Goal: Task Accomplishment & Management: Use online tool/utility

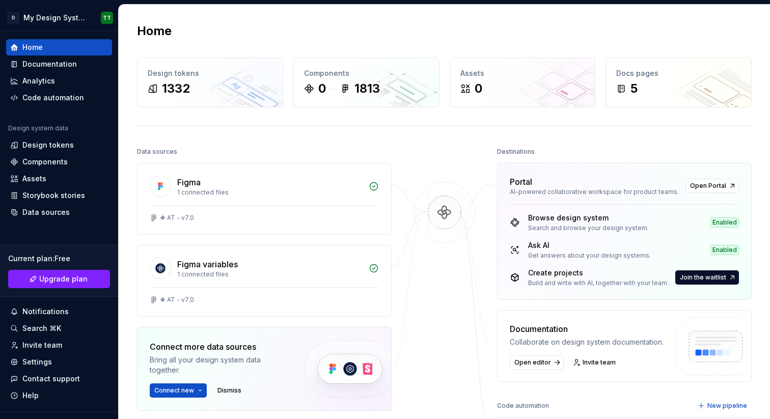
scroll to position [122, 0]
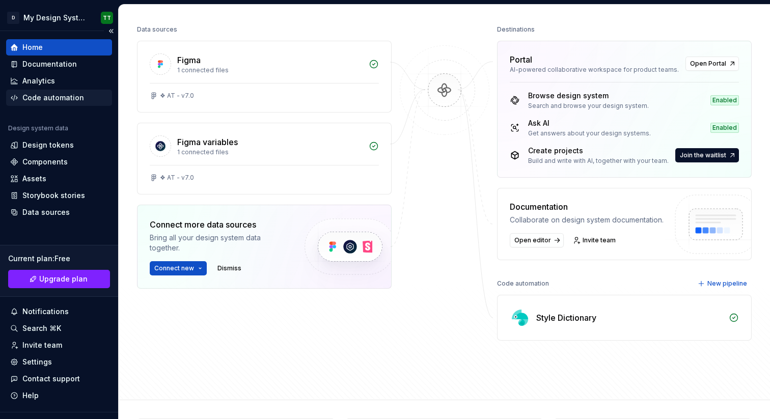
click at [40, 98] on div "Code automation" at bounding box center [53, 98] width 62 height 10
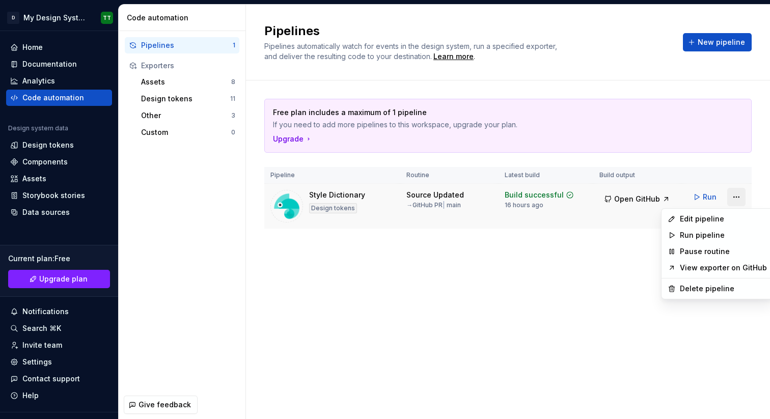
click at [737, 199] on html "D My Design System TT Home Documentation Analytics Code automation Design syste…" at bounding box center [385, 209] width 770 height 419
click at [723, 218] on div "Edit pipeline" at bounding box center [722, 219] width 87 height 10
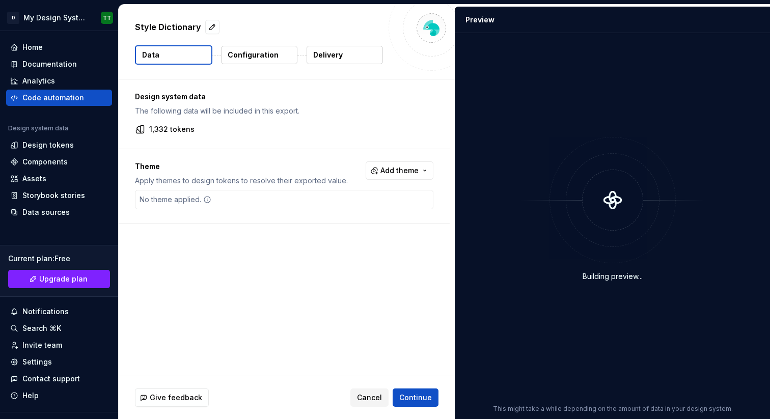
click at [350, 49] on button "Delivery" at bounding box center [344, 55] width 76 height 18
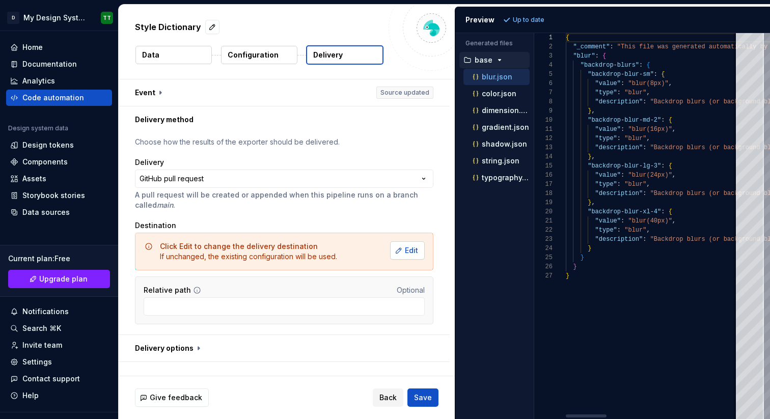
click at [410, 250] on span "Edit" at bounding box center [411, 250] width 13 height 10
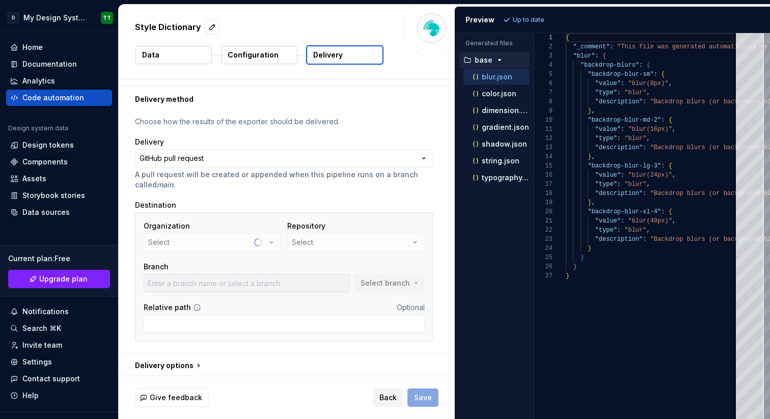
scroll to position [24, 0]
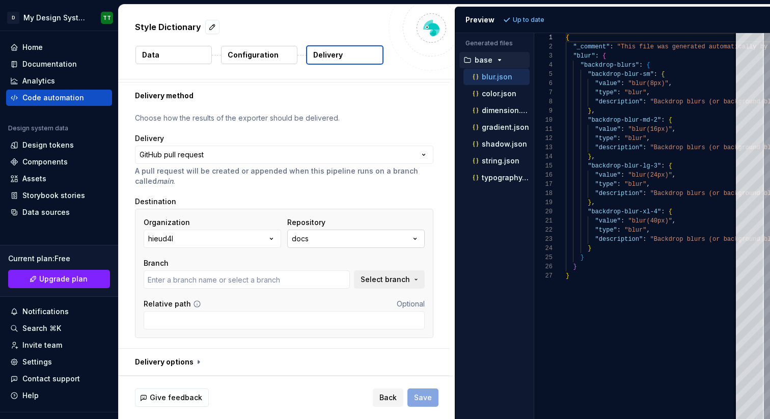
type input "main"
click at [406, 240] on button "docs" at bounding box center [355, 239] width 137 height 18
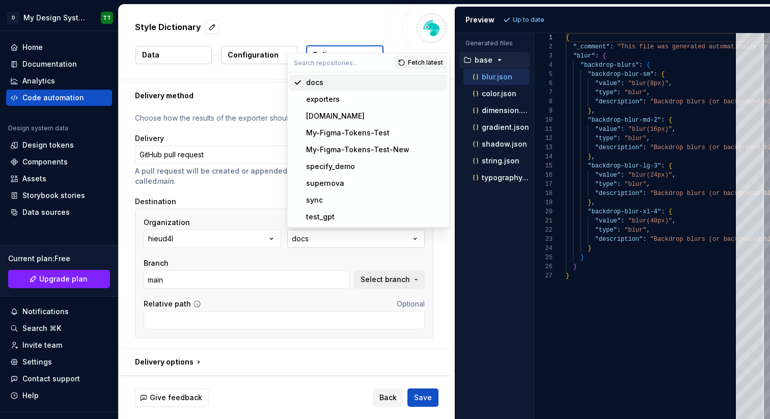
click at [406, 240] on button "docs" at bounding box center [355, 239] width 137 height 18
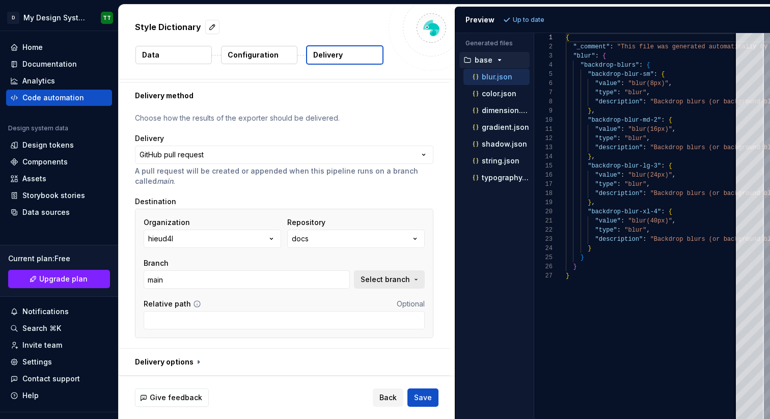
click at [411, 275] on button "Select branch" at bounding box center [389, 279] width 71 height 18
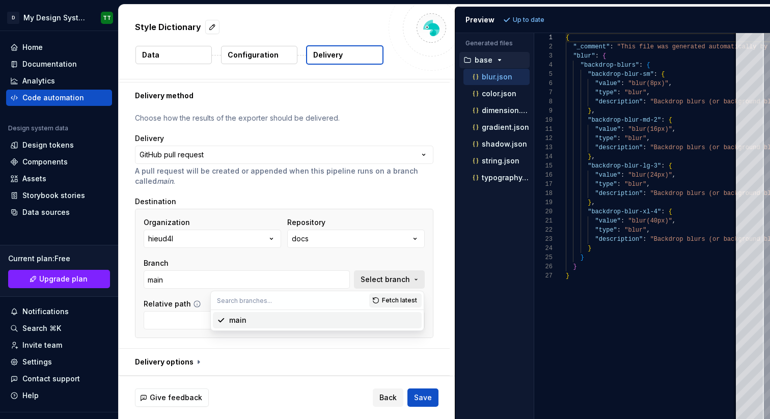
click at [411, 275] on button "Select branch" at bounding box center [389, 279] width 71 height 18
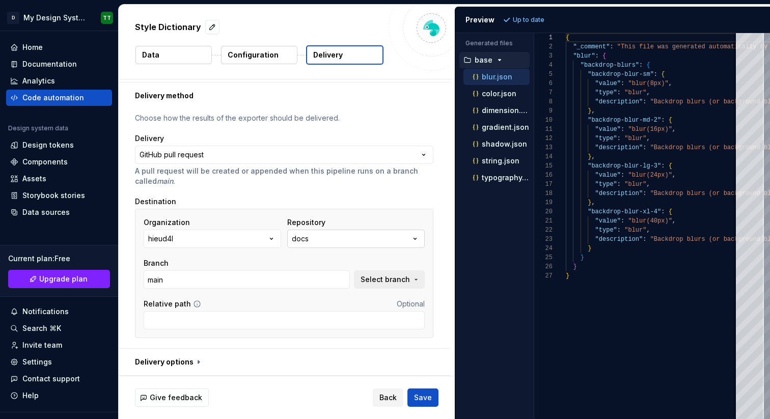
click at [410, 240] on icon "button" at bounding box center [415, 239] width 10 height 10
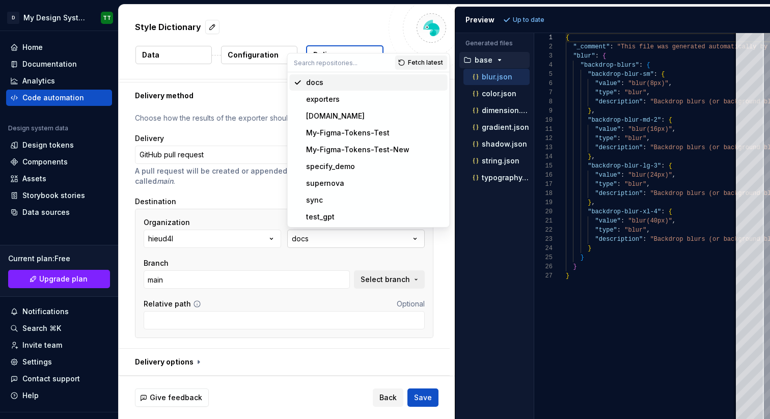
click at [410, 240] on icon "button" at bounding box center [415, 239] width 10 height 10
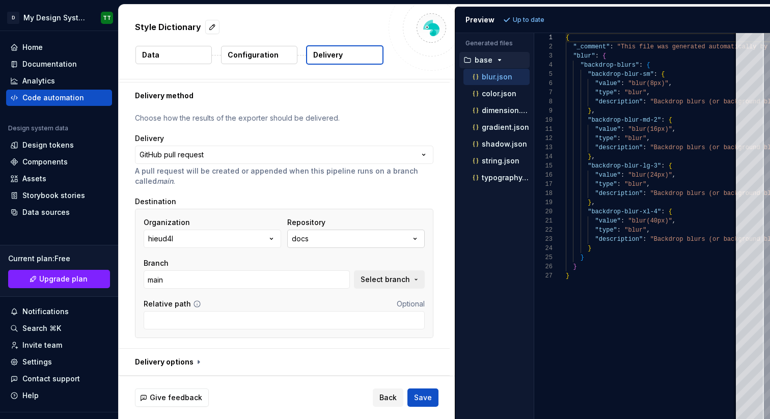
click at [407, 239] on button "docs" at bounding box center [355, 239] width 137 height 18
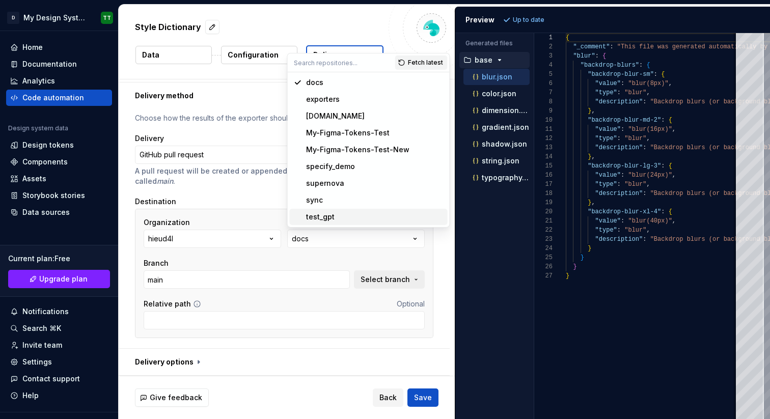
click at [438, 252] on div "**********" at bounding box center [284, 228] width 331 height 239
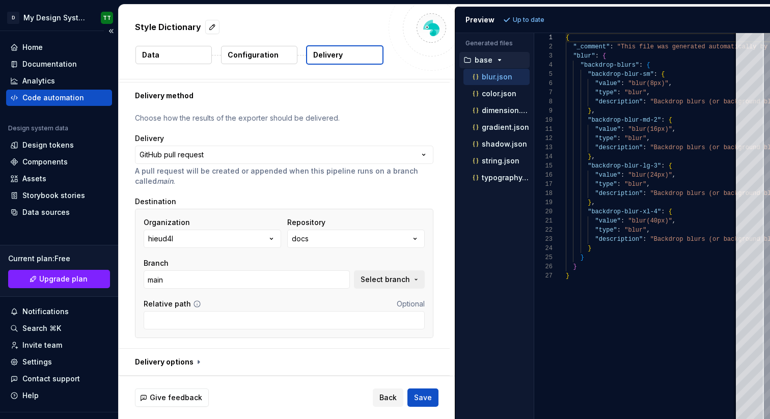
click at [58, 94] on div "Code automation" at bounding box center [53, 98] width 62 height 10
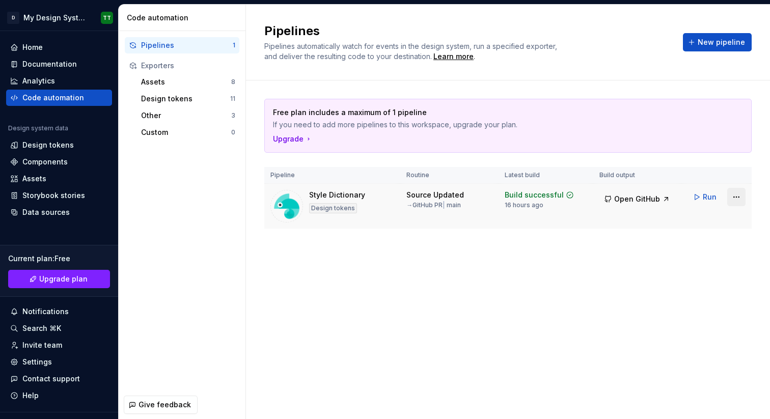
click at [736, 196] on html "D My Design System TT Home Documentation Analytics Code automation Design syste…" at bounding box center [385, 209] width 770 height 419
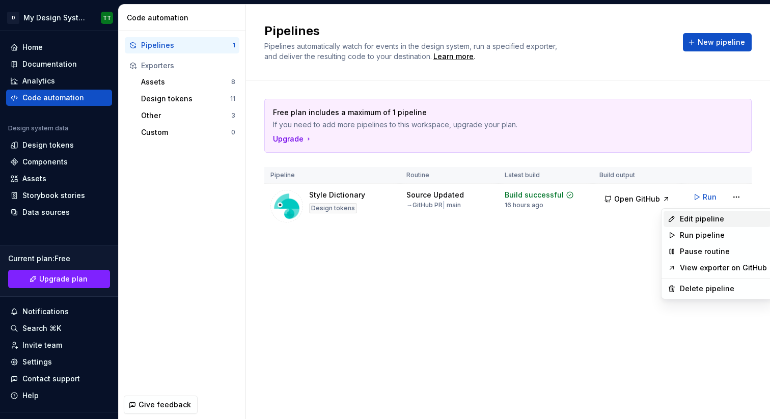
click at [717, 219] on div "Edit pipeline" at bounding box center [722, 219] width 87 height 10
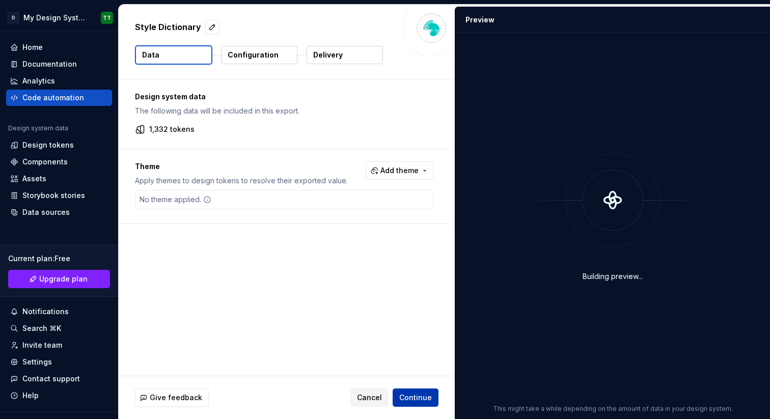
click at [421, 398] on span "Continue" at bounding box center [415, 397] width 33 height 10
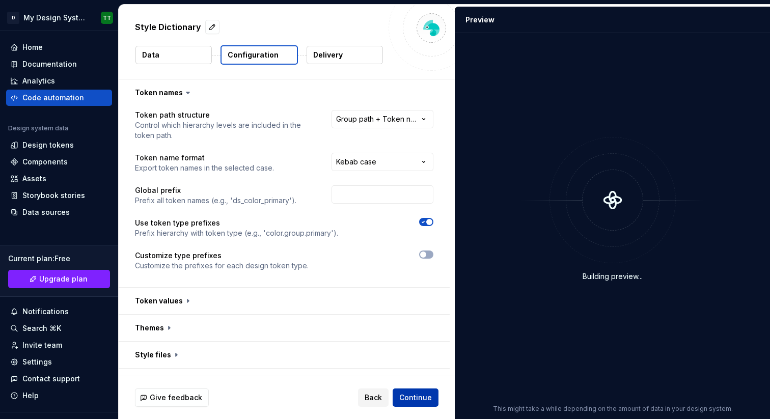
click at [417, 395] on span "Continue" at bounding box center [415, 397] width 33 height 10
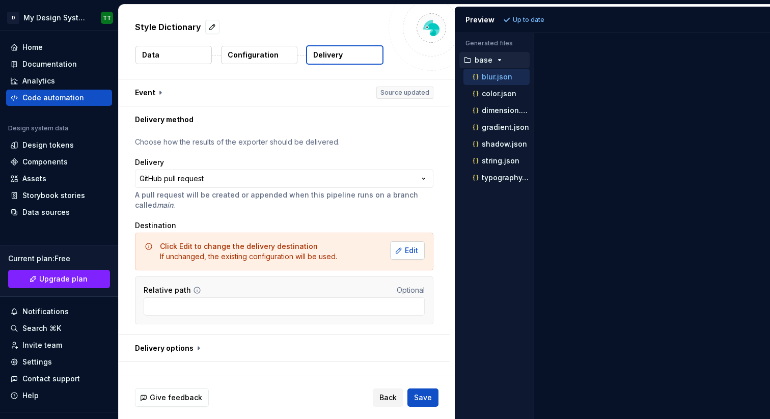
click at [407, 248] on span "Edit" at bounding box center [411, 250] width 13 height 10
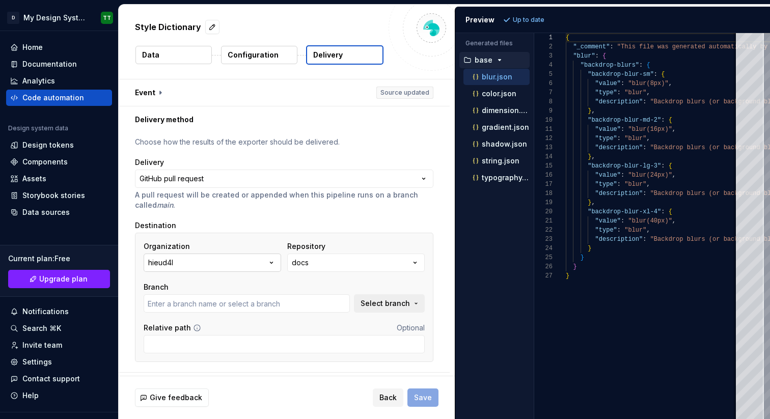
click at [272, 260] on icon "button" at bounding box center [271, 263] width 10 height 10
type input "main"
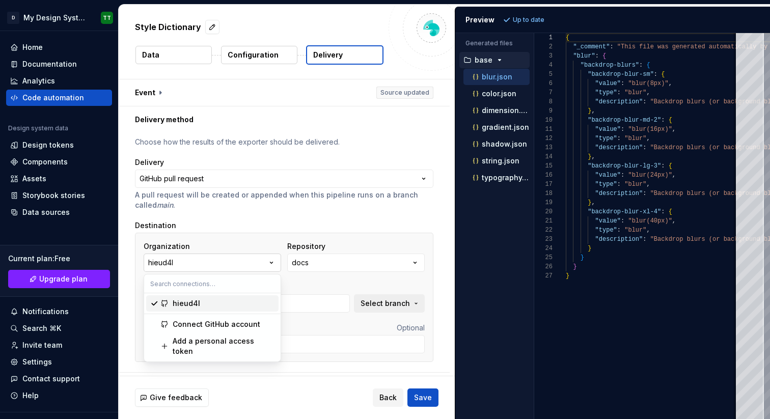
click at [272, 260] on icon "button" at bounding box center [271, 263] width 10 height 10
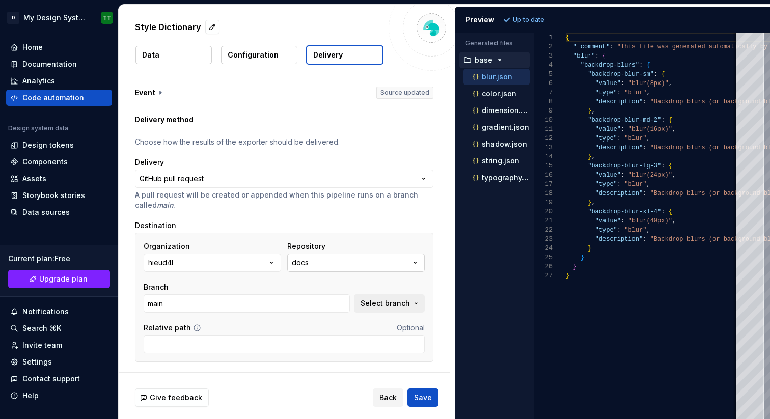
click at [414, 261] on icon "button" at bounding box center [415, 263] width 10 height 10
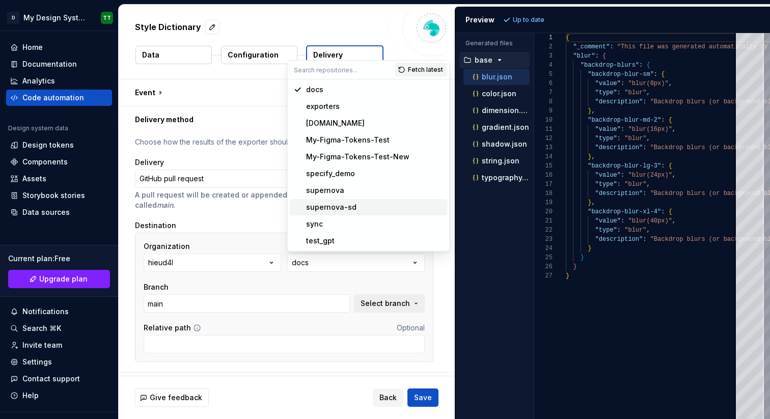
click at [370, 206] on div "supernova-sd" at bounding box center [374, 207] width 137 height 10
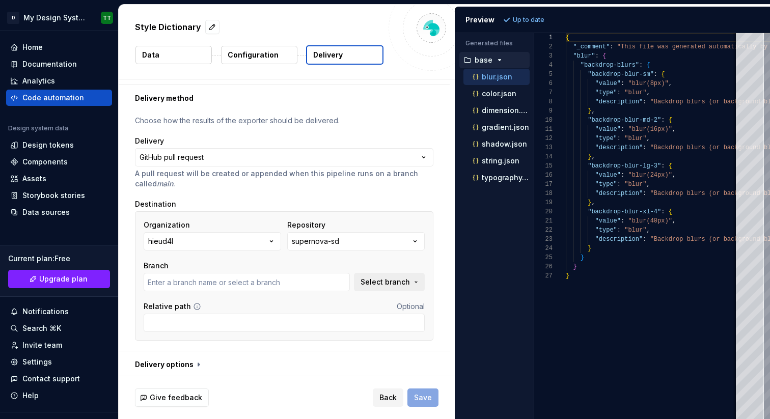
scroll to position [24, 0]
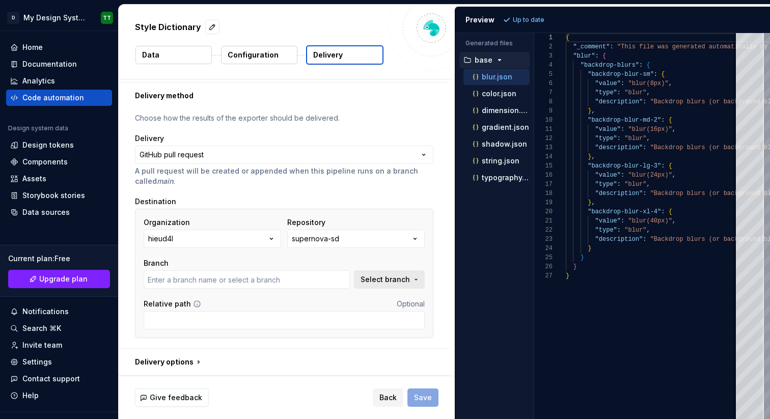
click at [386, 277] on span "Select branch" at bounding box center [384, 279] width 49 height 10
click at [385, 278] on span "Select branch" at bounding box center [384, 279] width 49 height 10
click at [287, 279] on input "text" at bounding box center [247, 279] width 206 height 18
click at [395, 258] on div "Branch Select branch" at bounding box center [284, 273] width 281 height 31
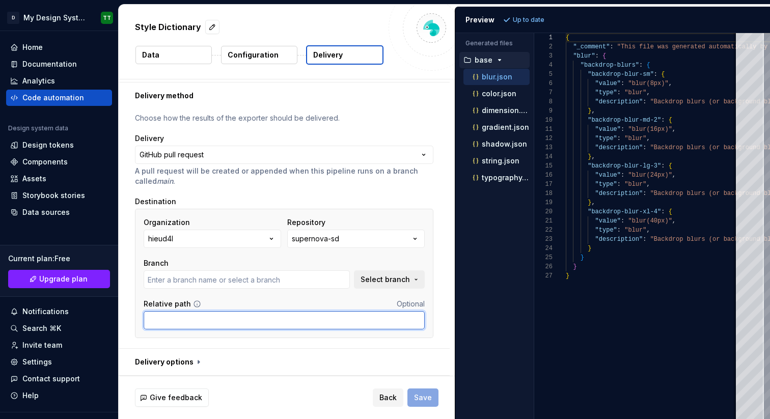
click at [371, 315] on input "Relative path" at bounding box center [284, 320] width 281 height 18
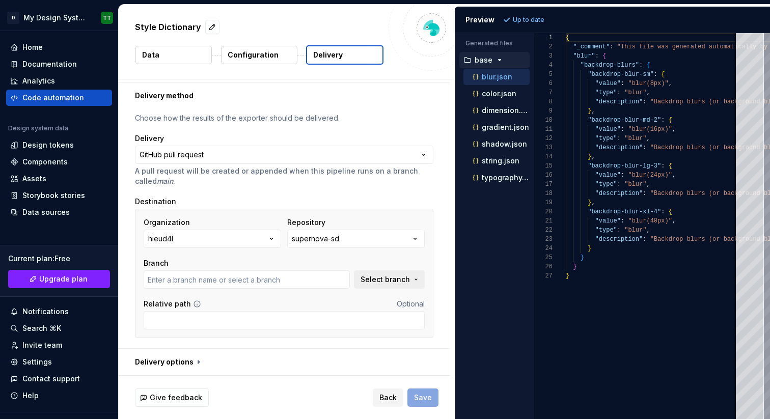
click at [433, 403] on div "Back Save" at bounding box center [406, 397] width 66 height 18
click at [433, 402] on div "Back Save" at bounding box center [406, 397] width 66 height 18
select select "**"
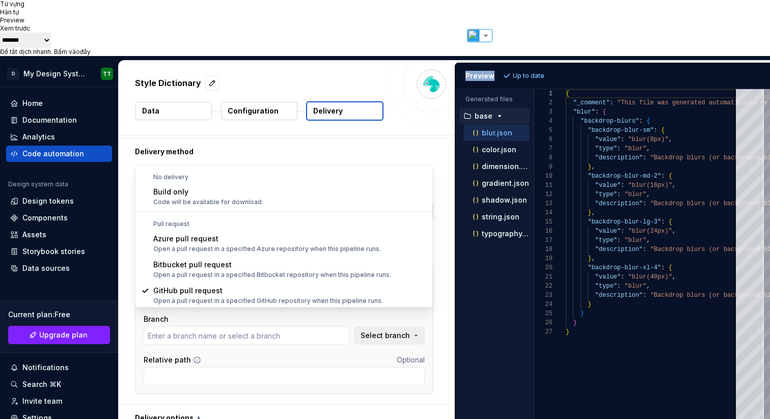
click at [366, 151] on html "**********" at bounding box center [385, 209] width 770 height 419
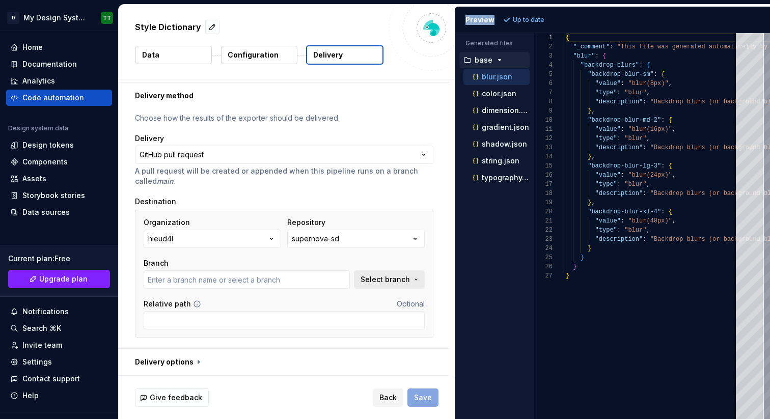
click at [390, 279] on span "Select branch" at bounding box center [384, 279] width 49 height 10
click at [294, 323] on div "No branches found." at bounding box center [317, 321] width 209 height 18
click at [386, 300] on span "Fetch latest" at bounding box center [399, 300] width 35 height 8
click at [248, 297] on input "text" at bounding box center [290, 300] width 158 height 18
type input "main"
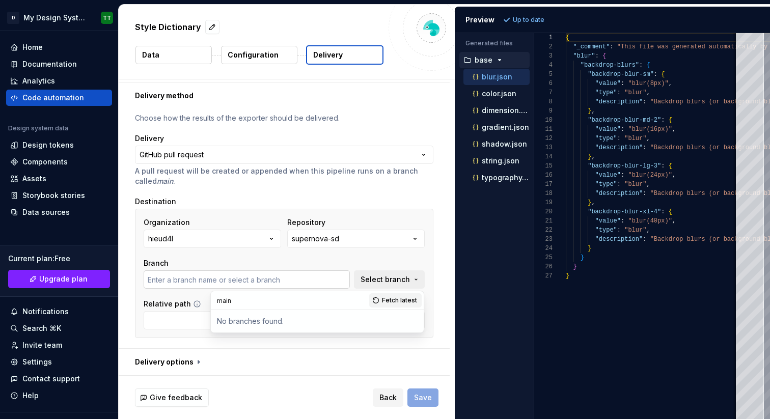
click at [257, 278] on input "text" at bounding box center [247, 279] width 206 height 18
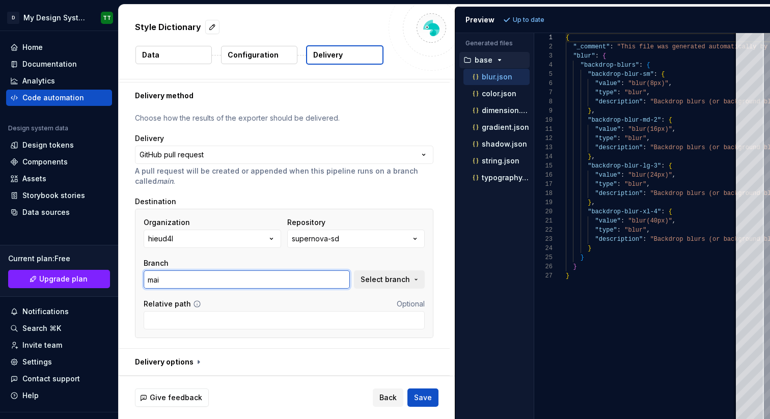
type input "main"
click at [267, 277] on input "main" at bounding box center [247, 279] width 206 height 18
click at [300, 307] on div "Relative path Optional" at bounding box center [284, 304] width 281 height 10
click at [387, 280] on span "Select branch" at bounding box center [384, 279] width 49 height 10
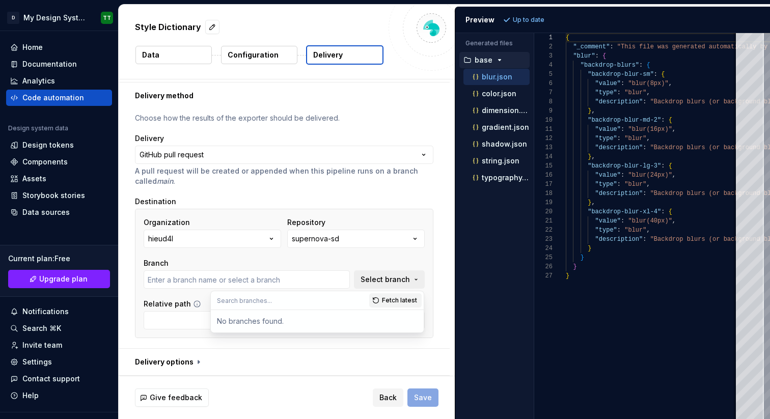
click at [280, 325] on div "No branches found." at bounding box center [317, 321] width 209 height 18
click at [211, 279] on input "text" at bounding box center [247, 279] width 206 height 18
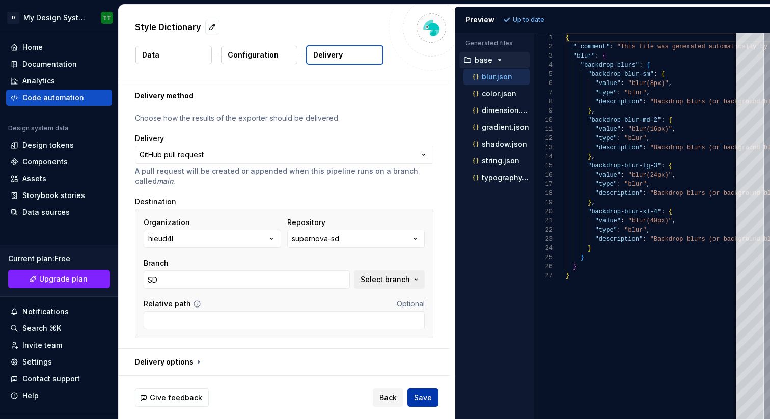
click at [426, 397] on span "Save" at bounding box center [423, 397] width 18 height 10
click at [400, 284] on span "Select branch" at bounding box center [384, 279] width 49 height 10
click at [396, 300] on span "Fetch latest" at bounding box center [399, 300] width 35 height 8
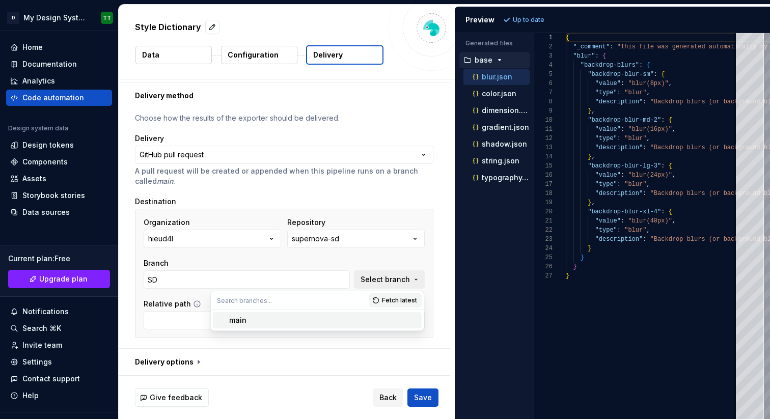
click at [248, 320] on div "main" at bounding box center [323, 320] width 188 height 10
type input "main"
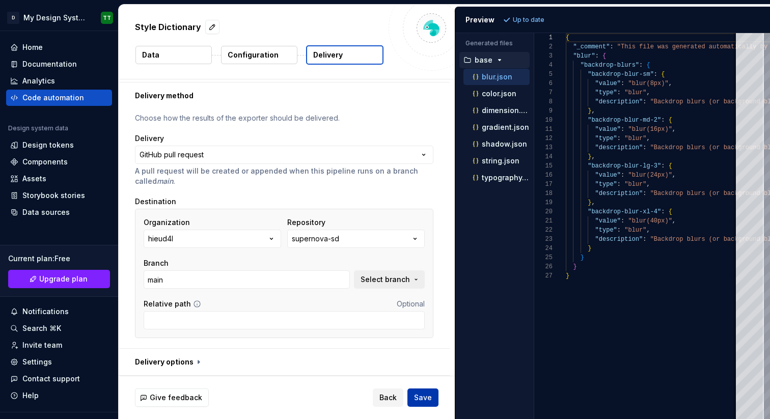
click at [421, 398] on span "Save" at bounding box center [423, 397] width 18 height 10
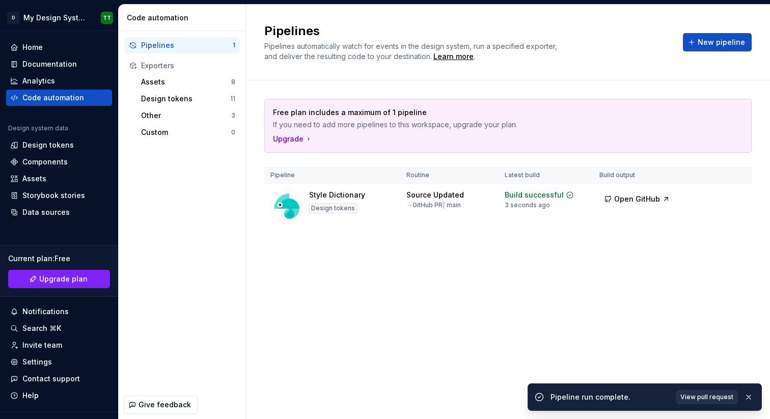
click at [697, 399] on span "View pull request" at bounding box center [706, 397] width 53 height 8
